Goal: Task Accomplishment & Management: Manage account settings

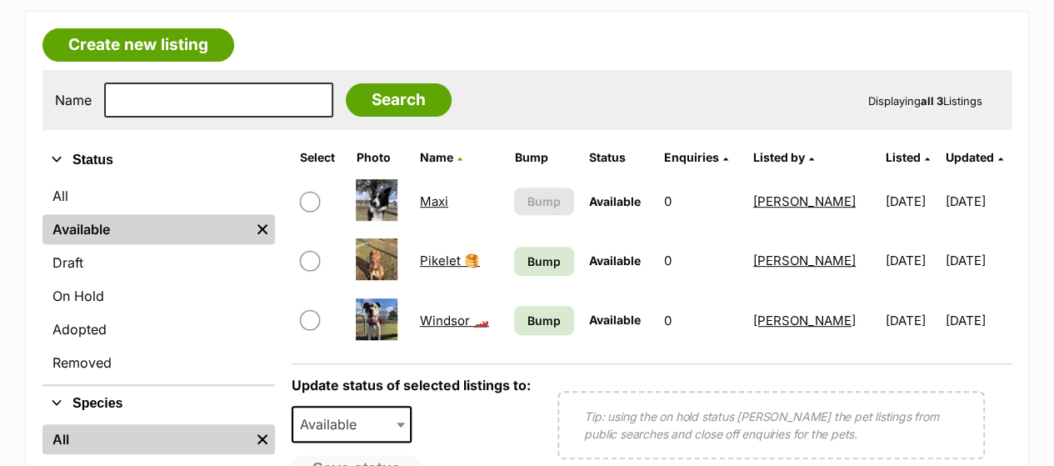
scroll to position [365, 0]
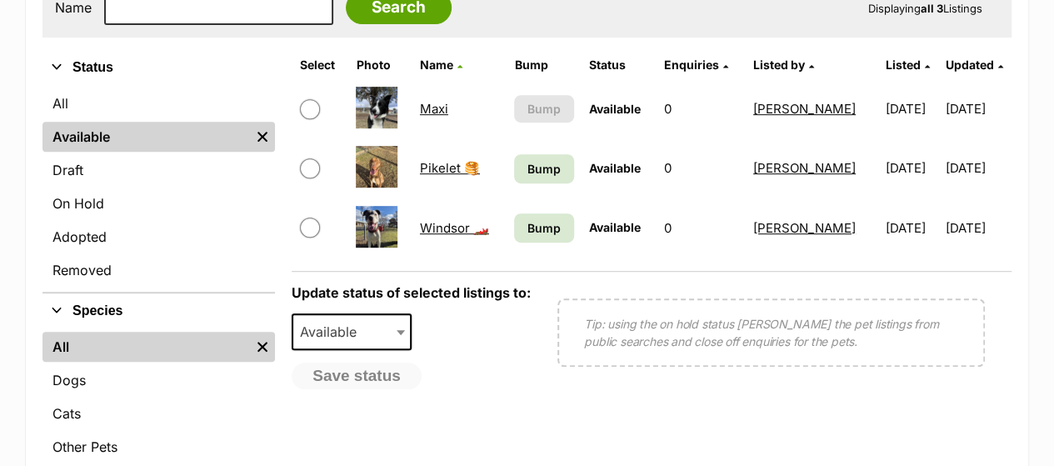
drag, startPoint x: 1066, startPoint y: 69, endPoint x: 1066, endPoint y: 158, distance: 89.1
click at [445, 227] on link "Windsor 🏎️" at bounding box center [454, 228] width 69 height 16
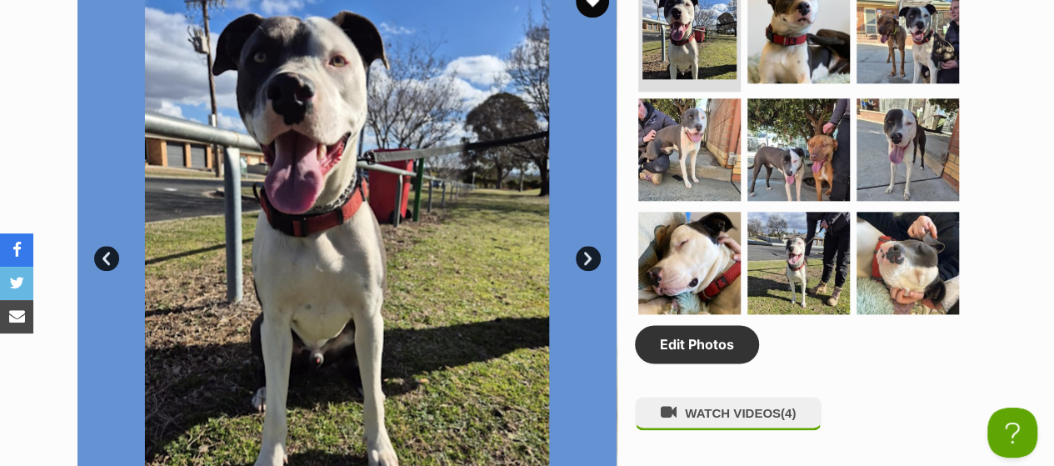
scroll to position [943, 0]
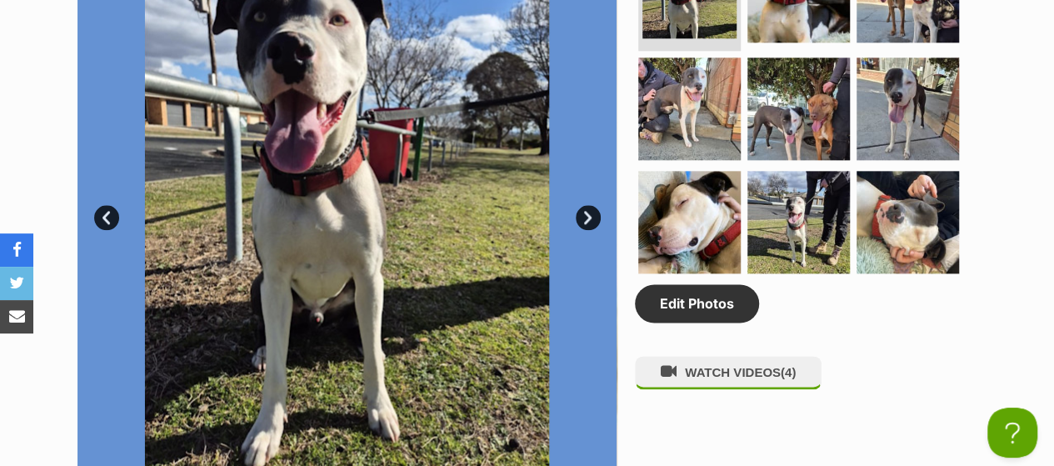
drag, startPoint x: 0, startPoint y: 0, endPoint x: 1066, endPoint y: 124, distance: 1072.7
click at [697, 304] on link "Edit Photos" at bounding box center [697, 303] width 124 height 38
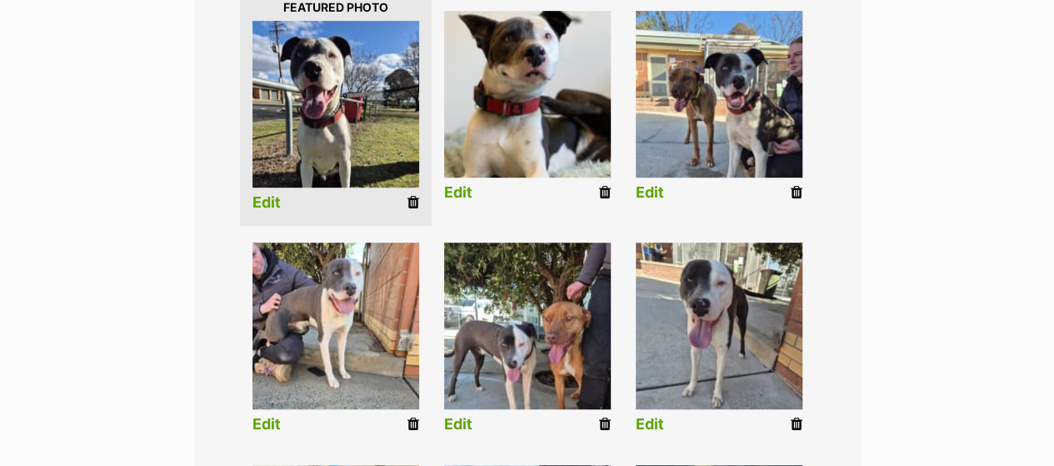
scroll to position [457, 0]
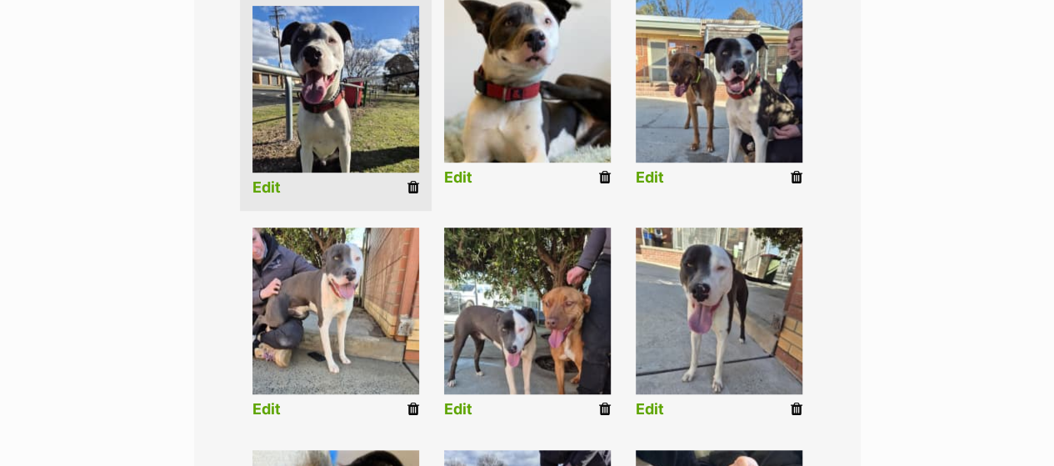
click at [602, 178] on icon at bounding box center [605, 177] width 12 height 15
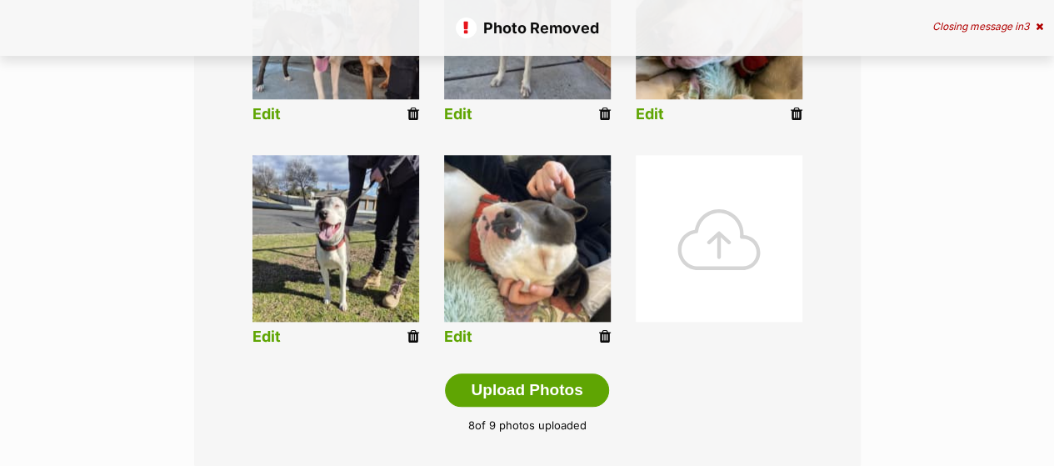
scroll to position [800, 0]
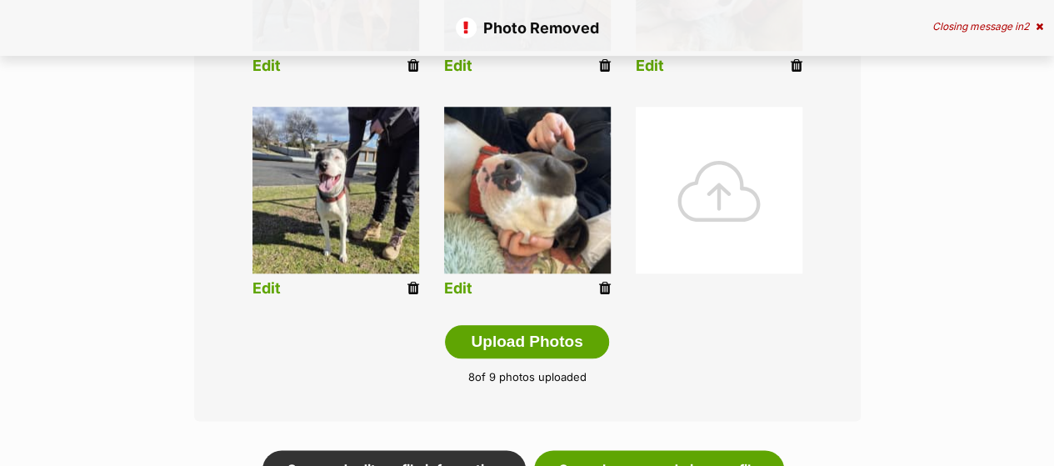
click at [603, 289] on icon at bounding box center [605, 288] width 12 height 15
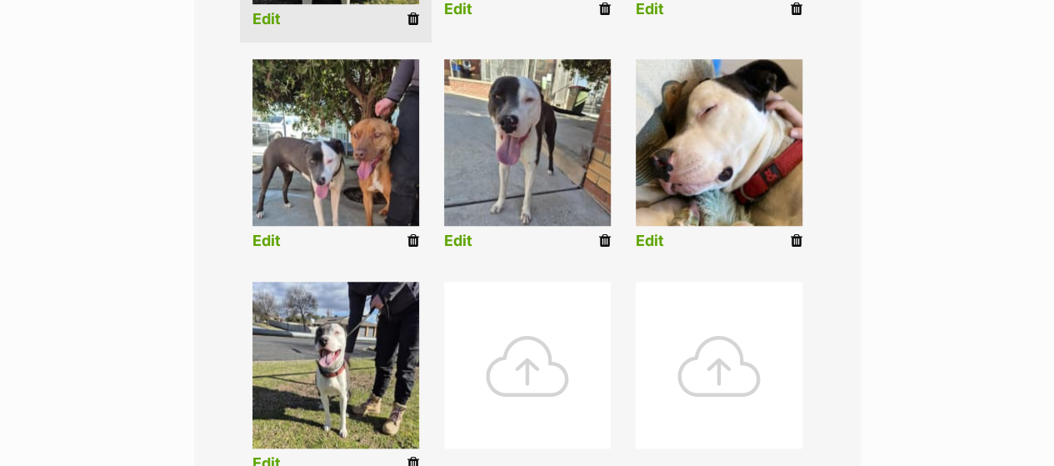
scroll to position [653, 0]
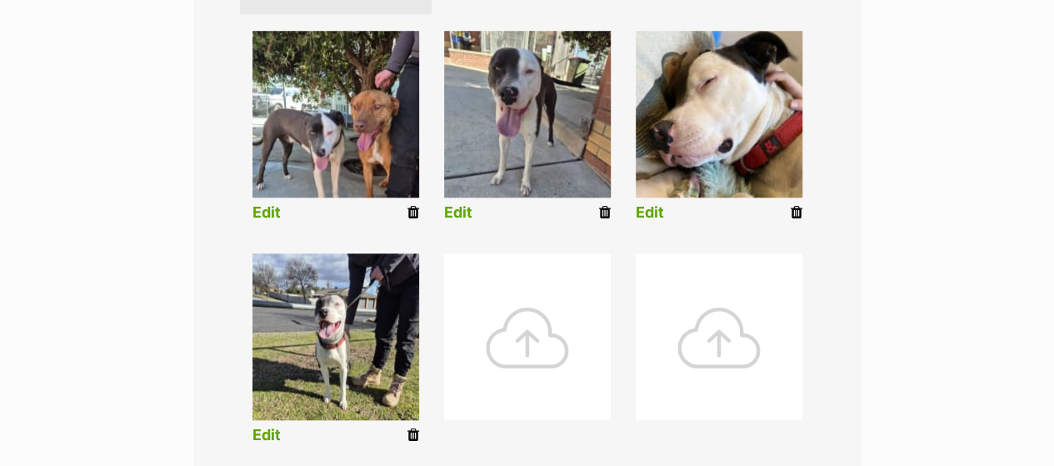
click at [797, 206] on icon at bounding box center [797, 212] width 12 height 15
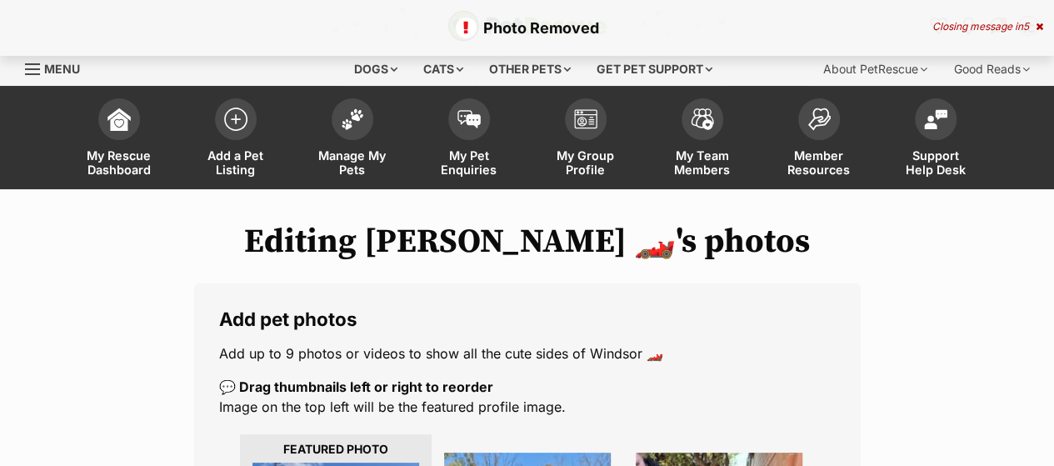
drag, startPoint x: 1066, startPoint y: 13, endPoint x: 1066, endPoint y: 56, distance: 42.5
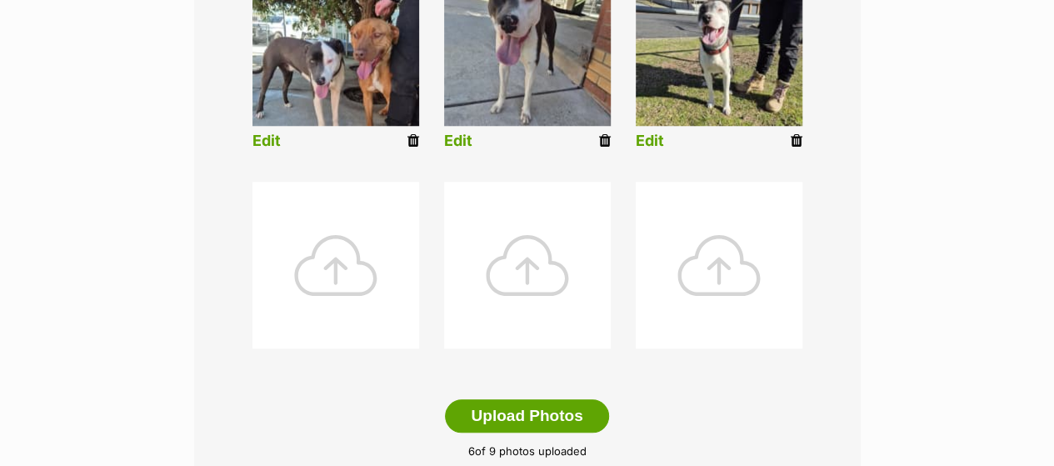
scroll to position [736, 0]
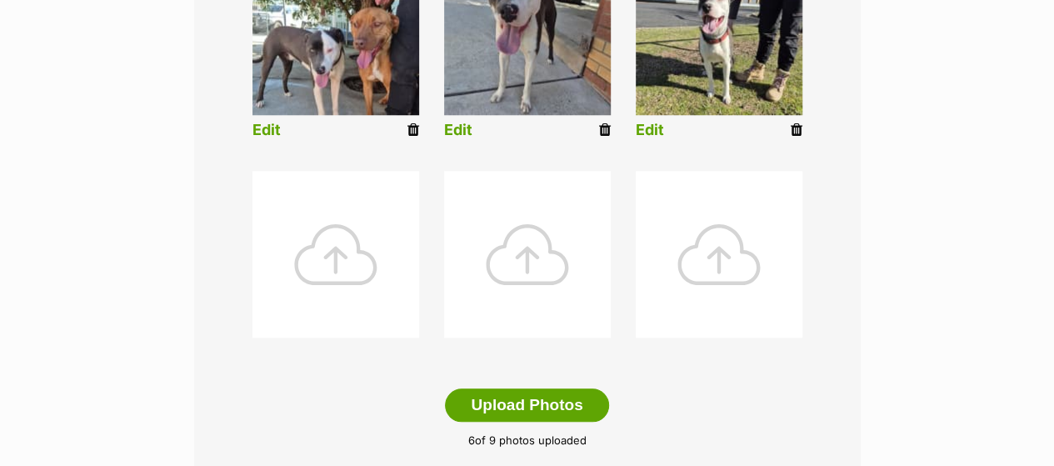
click at [310, 227] on div at bounding box center [335, 254] width 167 height 167
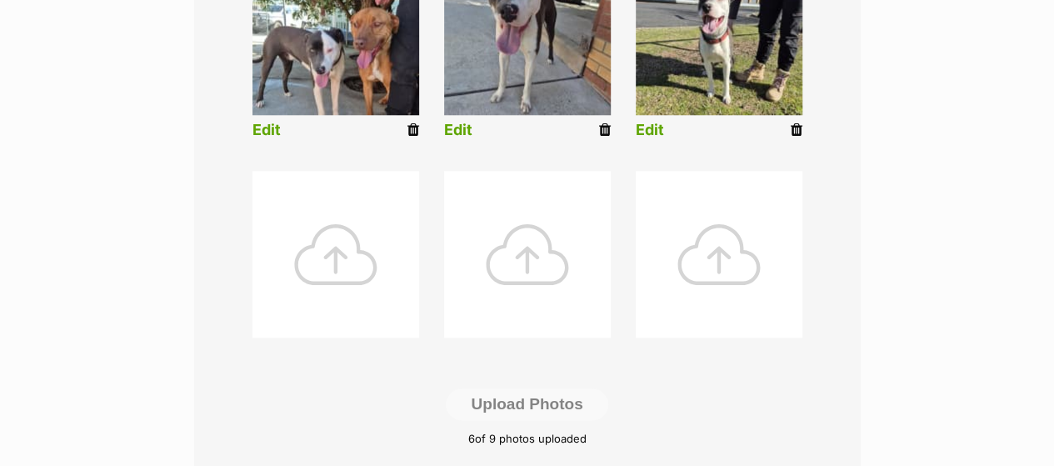
click at [359, 257] on div at bounding box center [335, 254] width 167 height 167
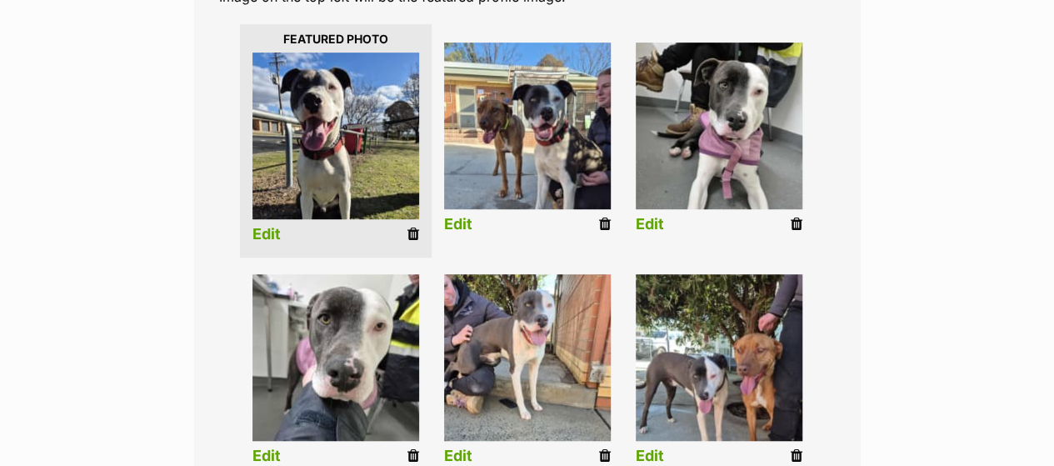
scroll to position [441, 0]
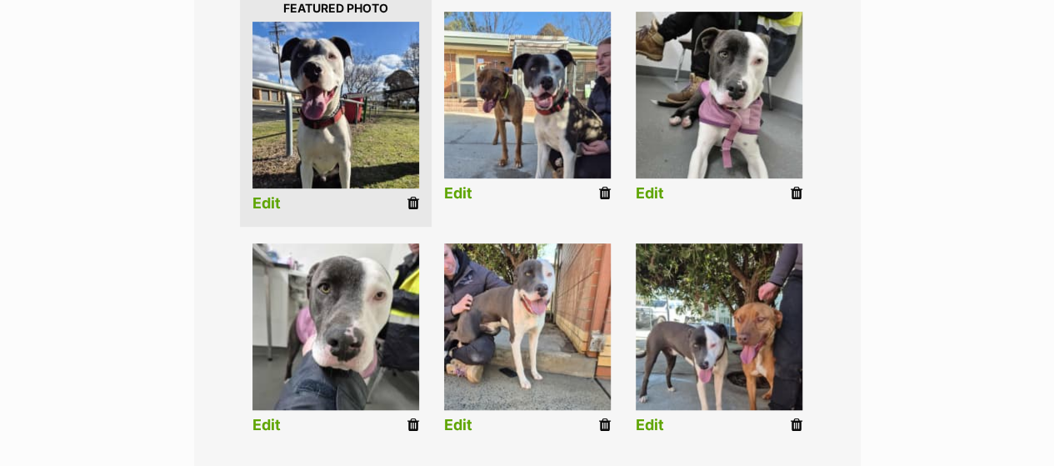
click at [793, 187] on icon at bounding box center [797, 193] width 12 height 15
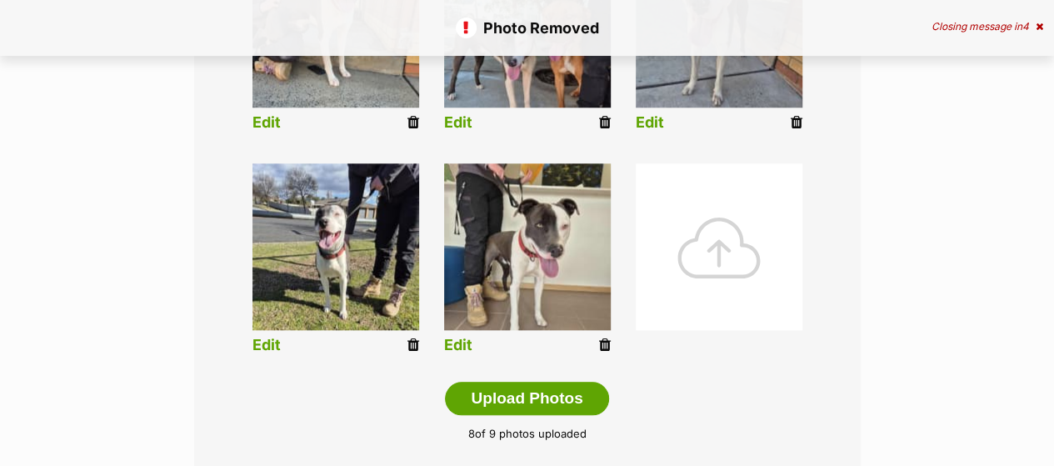
scroll to position [771, 0]
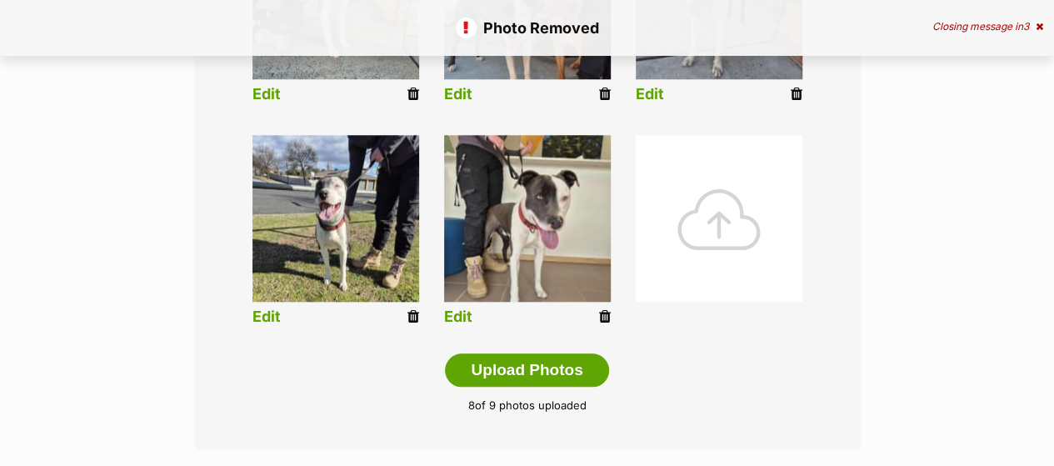
click at [690, 227] on div at bounding box center [719, 218] width 167 height 167
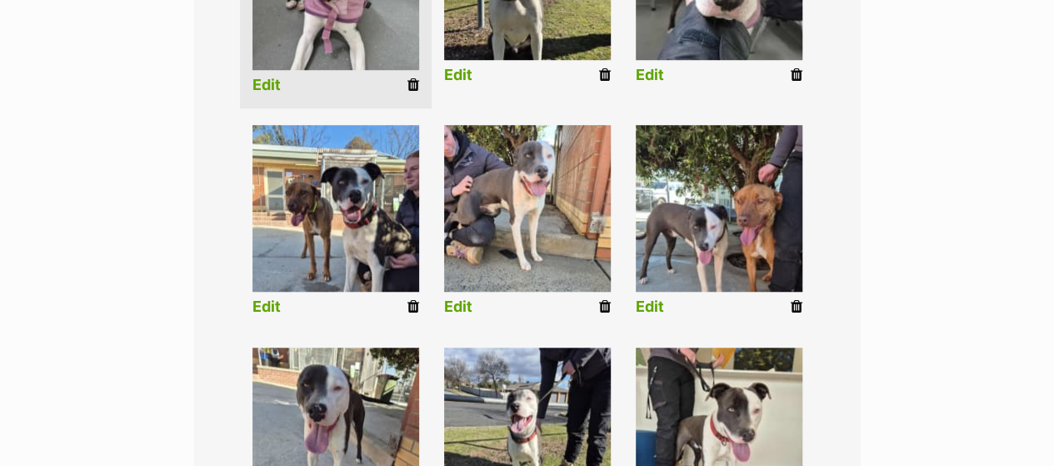
scroll to position [761, 0]
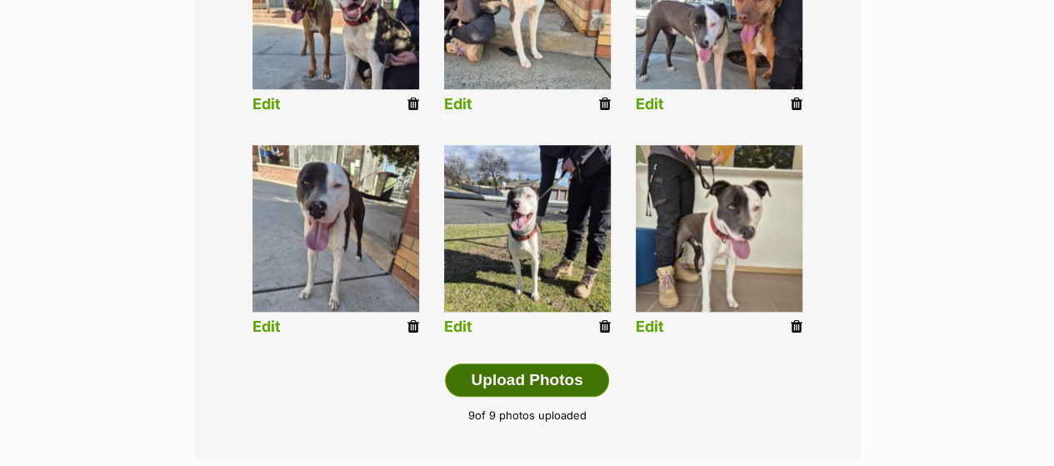
click at [506, 383] on button "Upload Photos" at bounding box center [526, 379] width 163 height 33
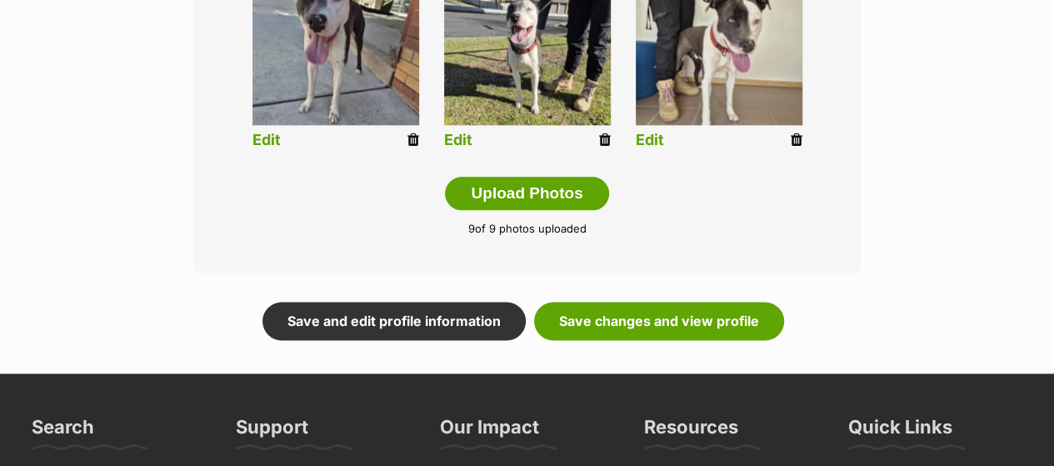
scroll to position [968, 0]
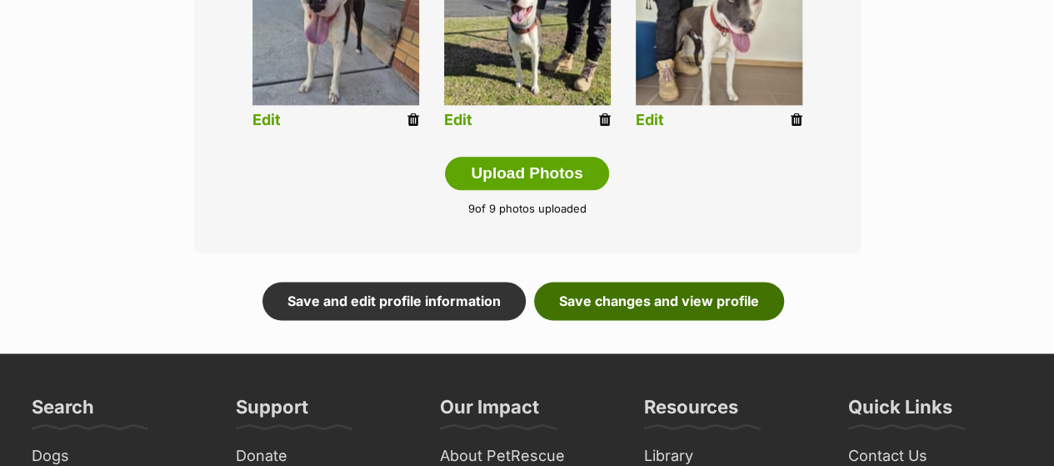
click at [626, 298] on link "Save changes and view profile" at bounding box center [659, 301] width 250 height 38
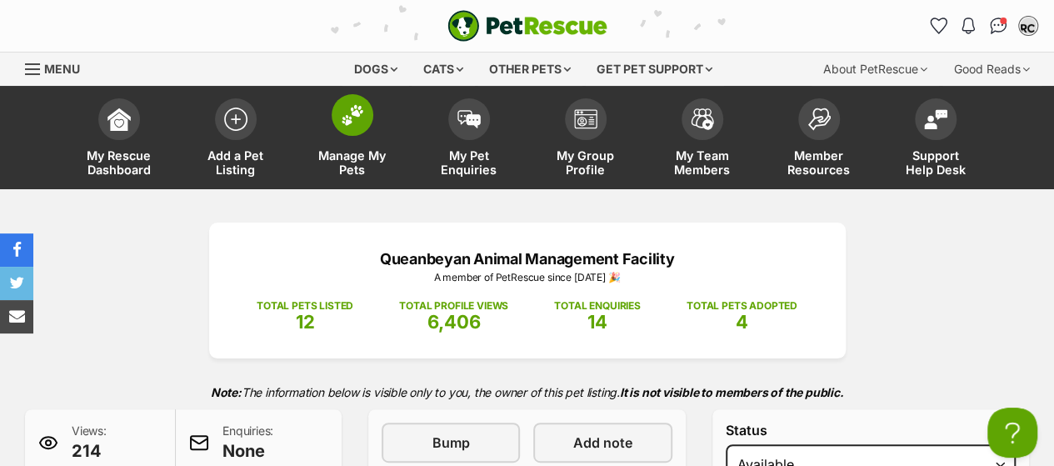
click at [353, 127] on span at bounding box center [353, 115] width 42 height 42
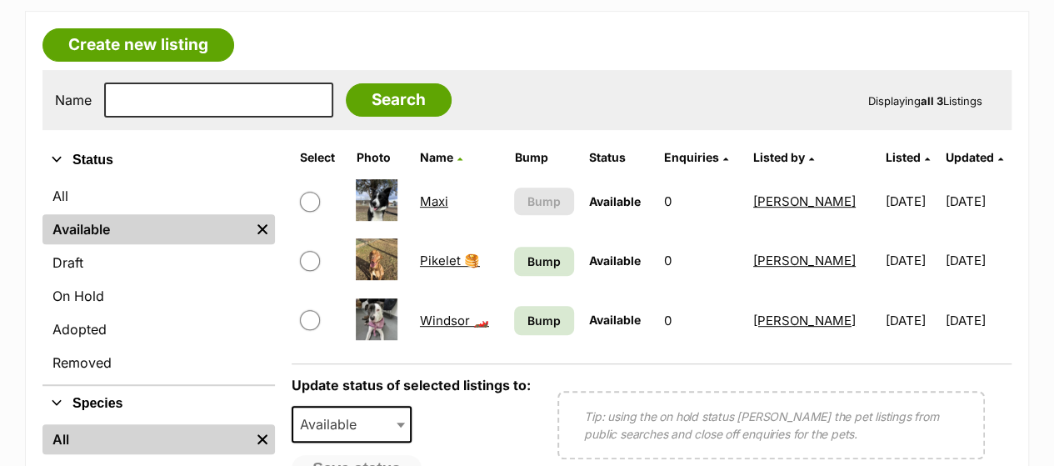
click at [432, 201] on link "Maxi" at bounding box center [434, 201] width 28 height 16
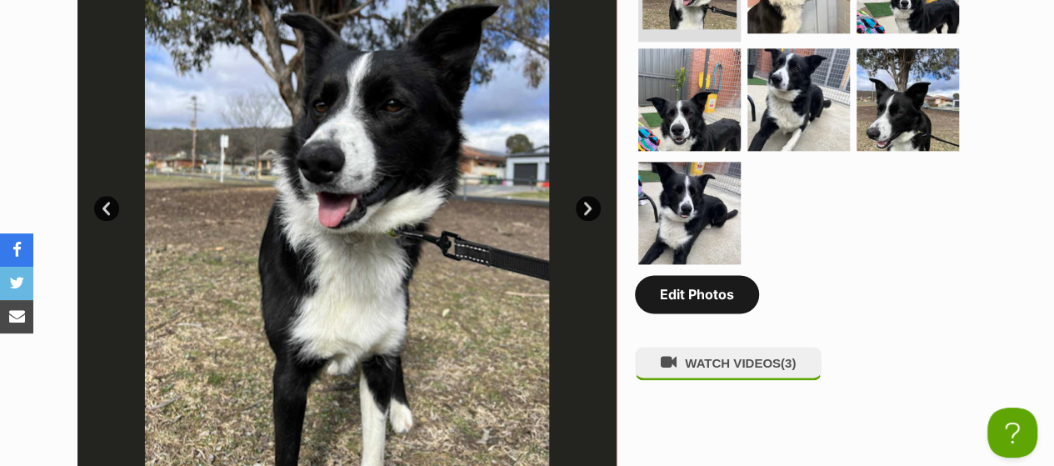
click at [703, 291] on link "Edit Photos" at bounding box center [697, 294] width 124 height 38
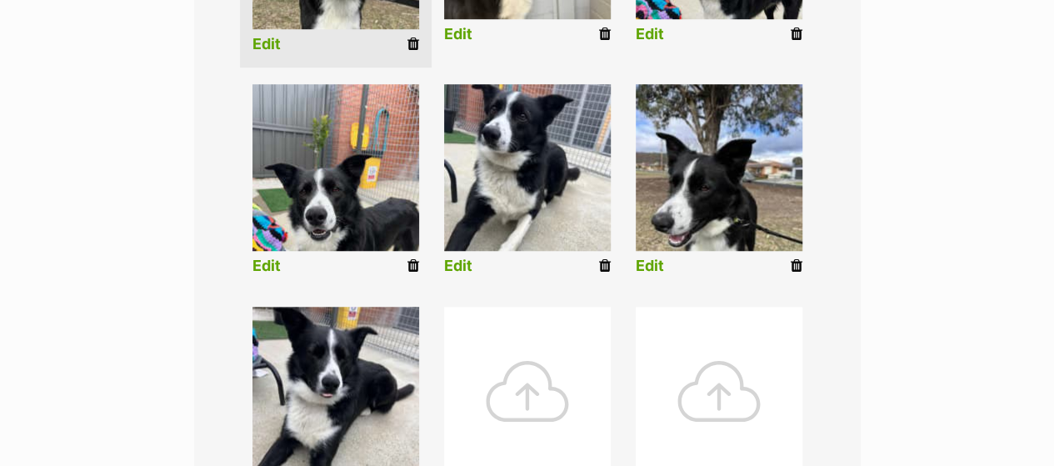
scroll to position [659, 0]
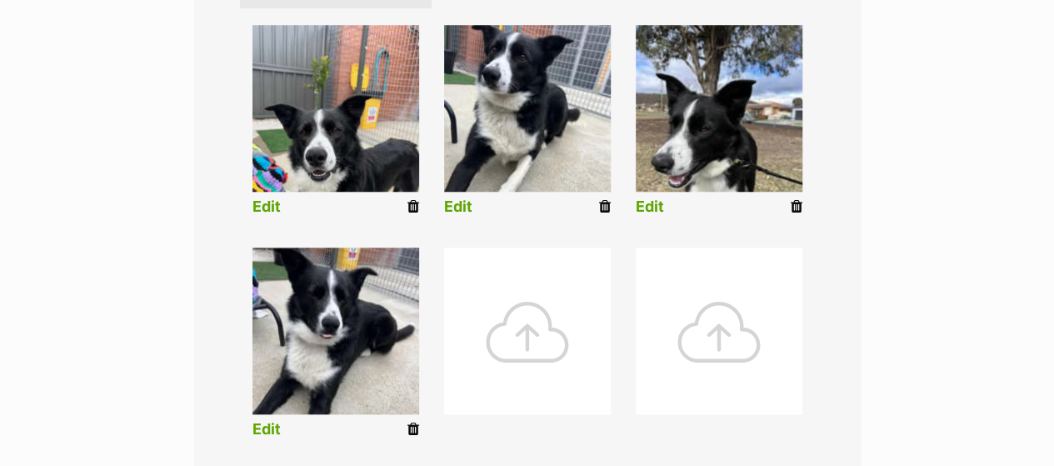
click at [796, 207] on icon at bounding box center [797, 206] width 12 height 15
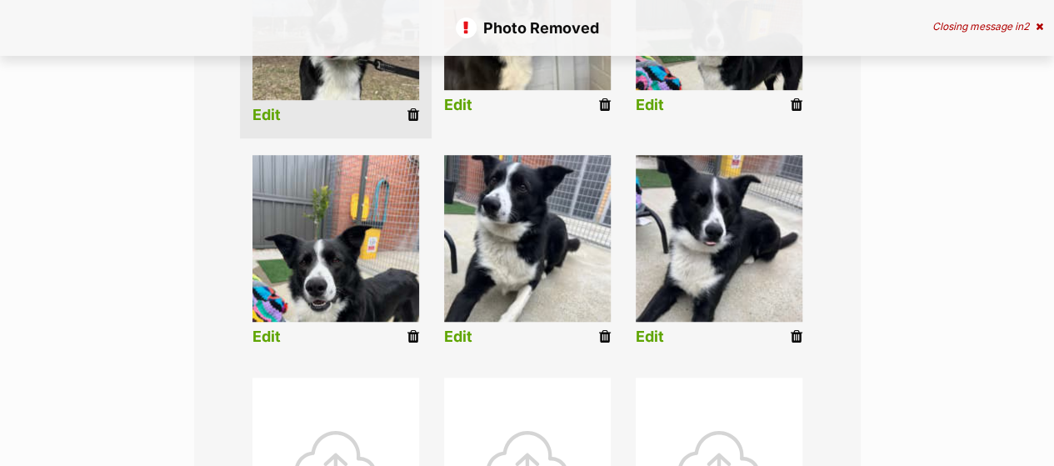
scroll to position [543, 0]
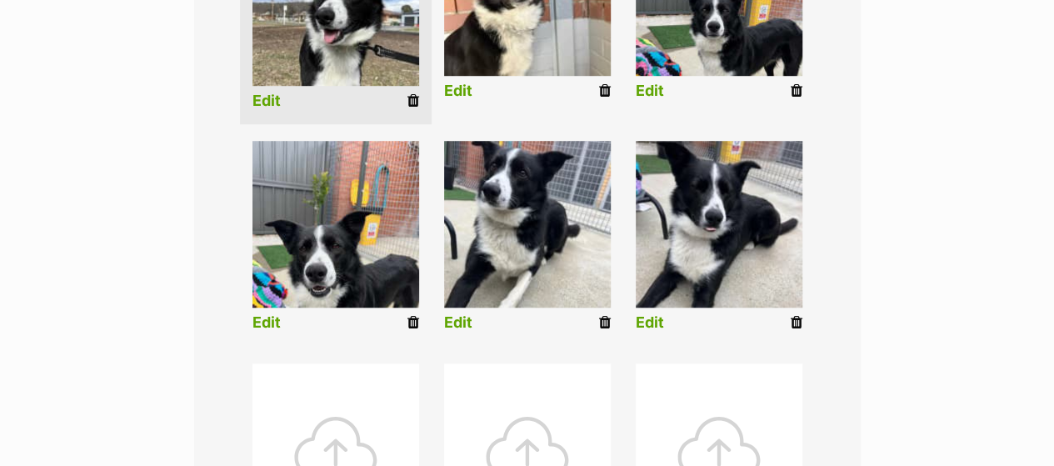
click at [413, 322] on icon at bounding box center [413, 322] width 12 height 15
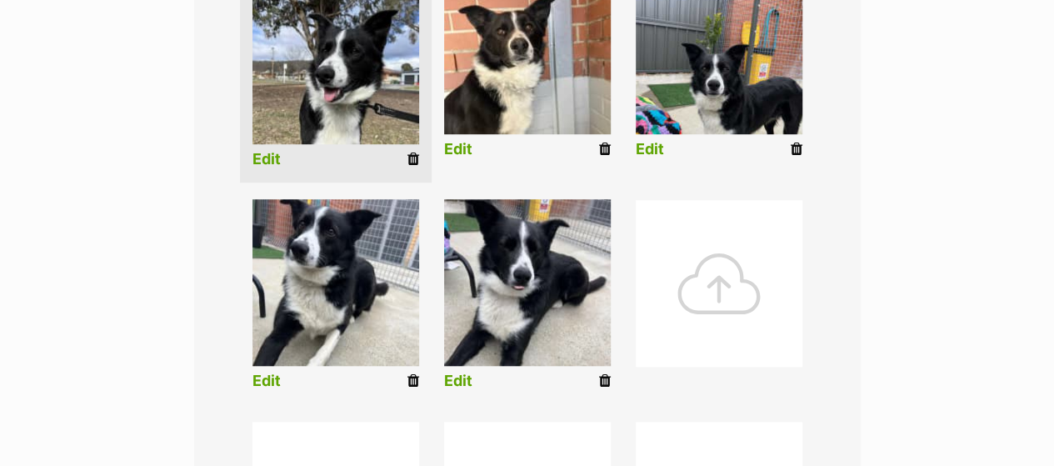
scroll to position [538, 0]
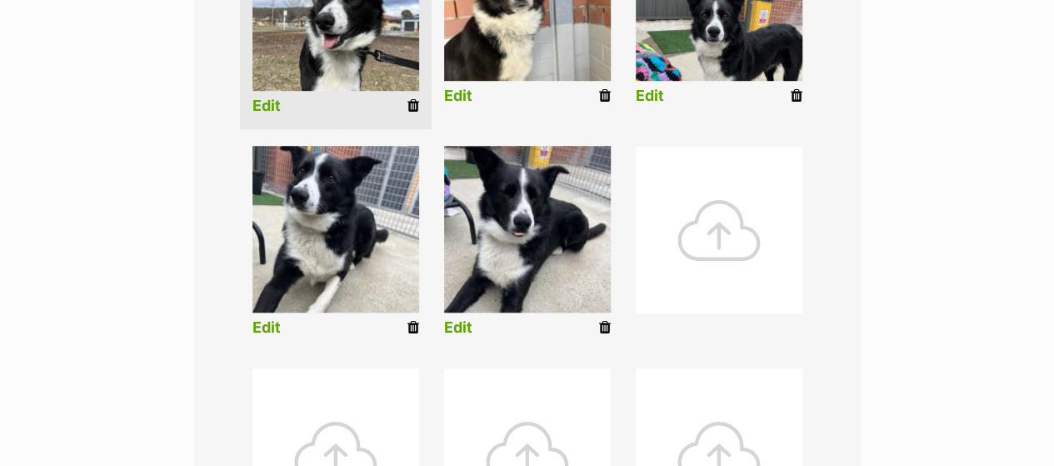
click at [728, 244] on div at bounding box center [719, 230] width 167 height 167
click at [737, 222] on div at bounding box center [719, 230] width 167 height 167
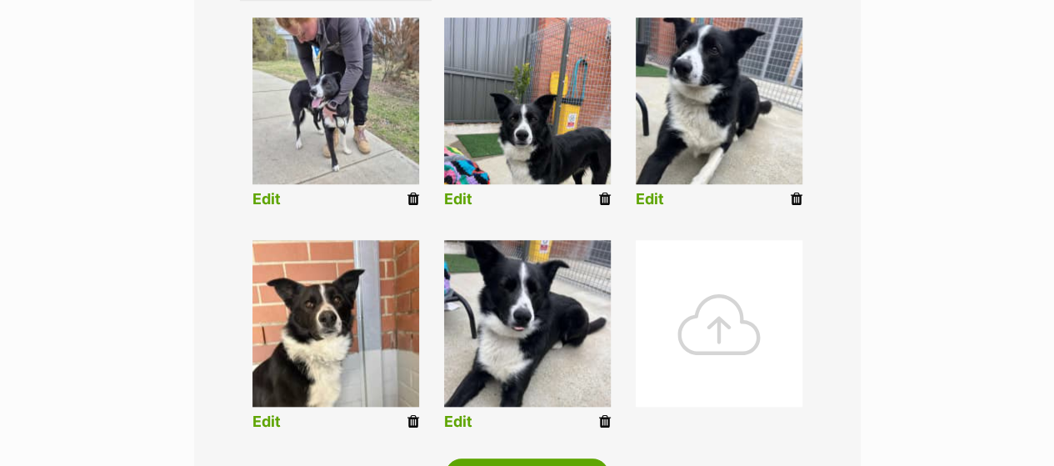
scroll to position [681, 0]
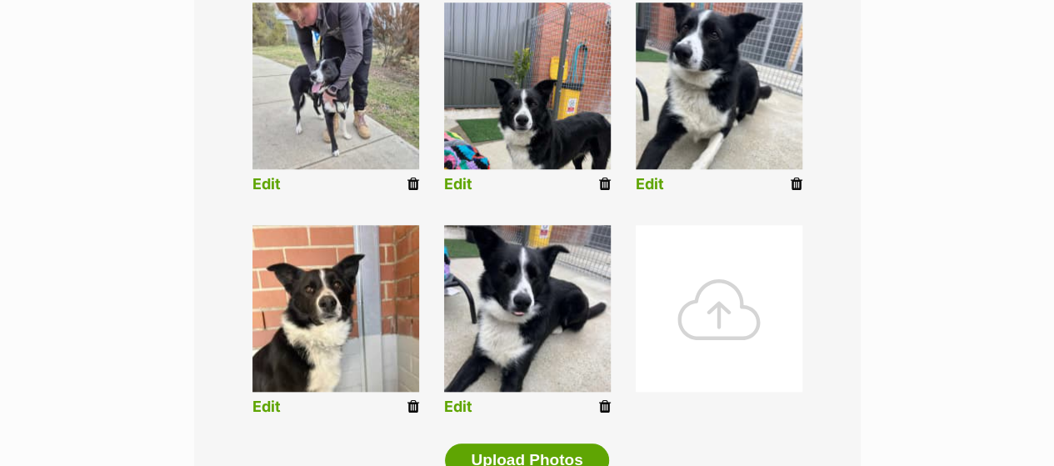
click at [716, 343] on div at bounding box center [719, 308] width 167 height 167
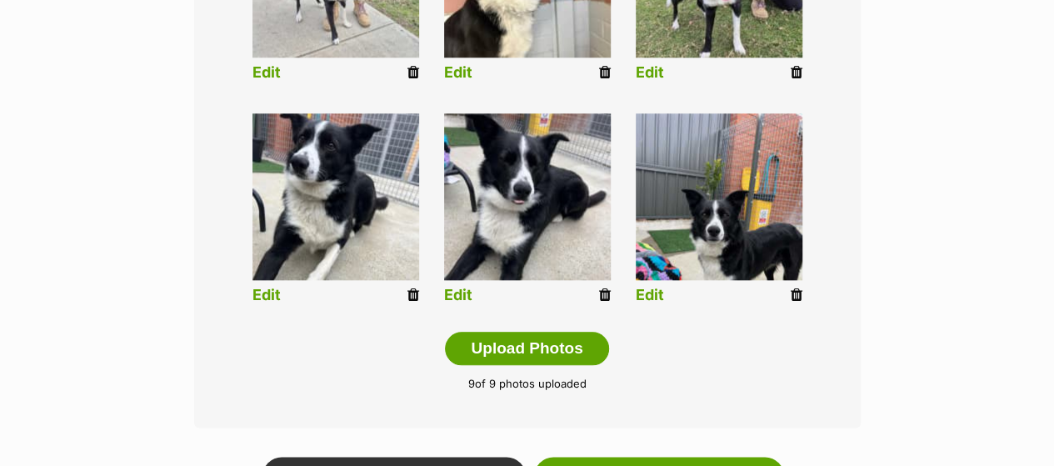
scroll to position [816, 0]
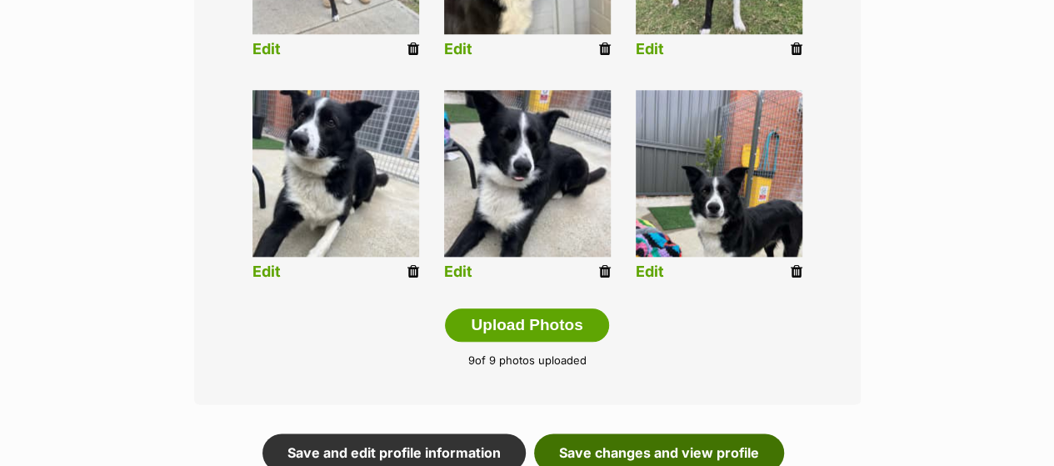
click at [661, 452] on link "Save changes and view profile" at bounding box center [659, 452] width 250 height 38
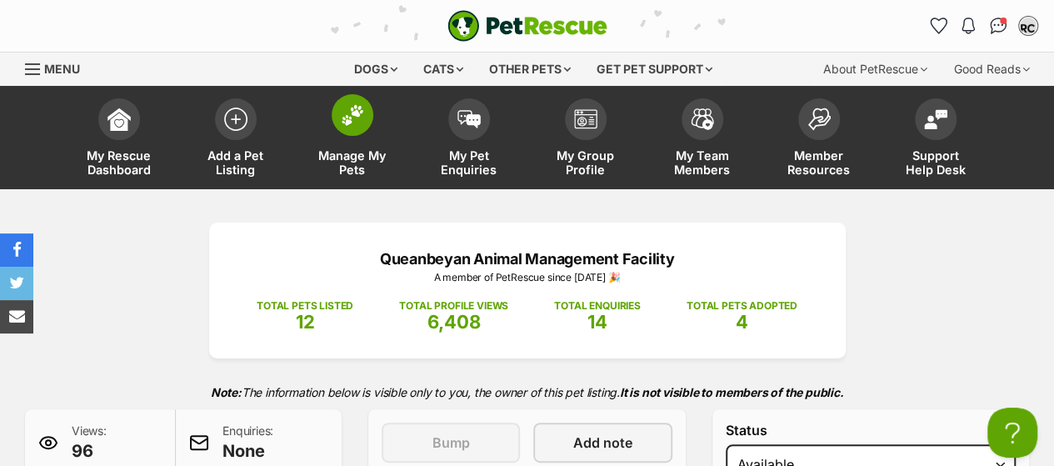
click at [342, 119] on img at bounding box center [352, 115] width 23 height 22
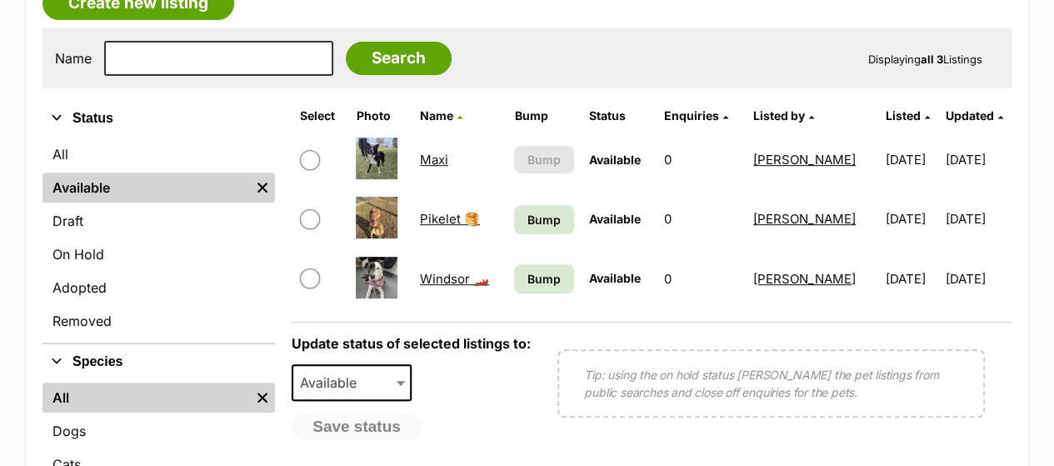
scroll to position [280, 0]
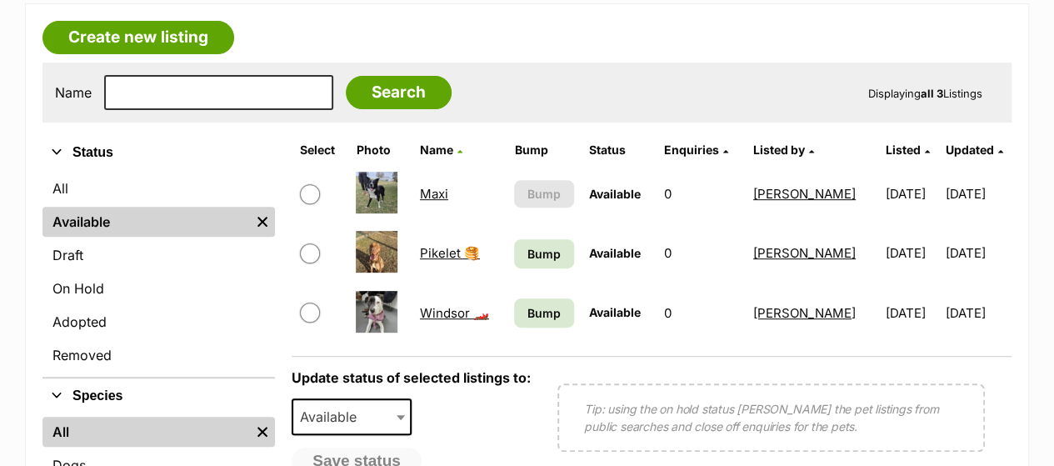
drag, startPoint x: 1066, startPoint y: 32, endPoint x: 1061, endPoint y: 99, distance: 67.6
